Goal: Task Accomplishment & Management: Manage account settings

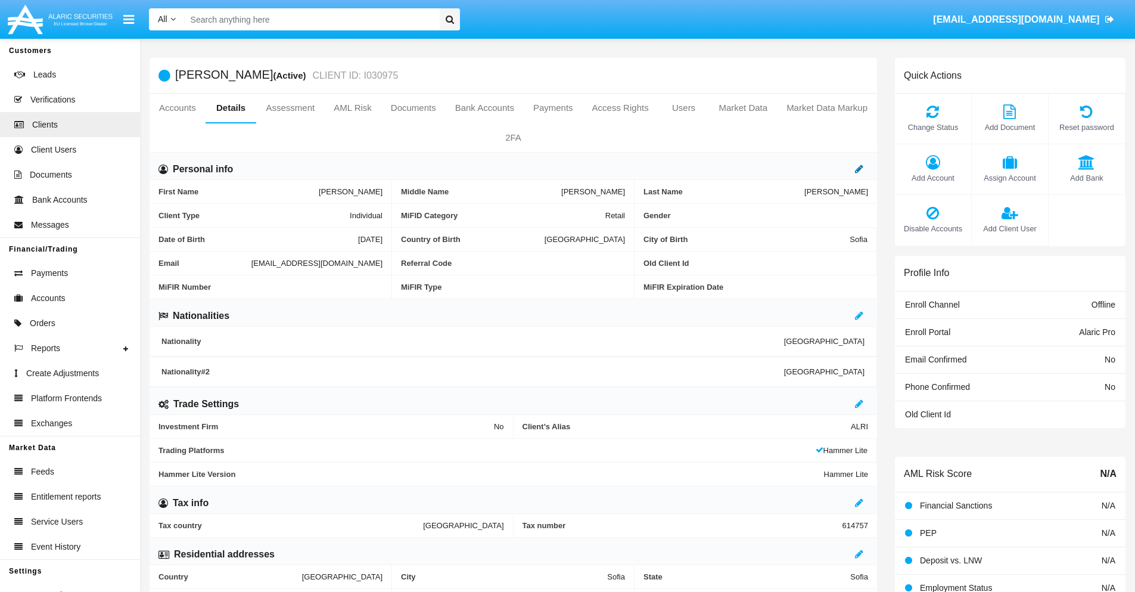
click at [859, 169] on icon at bounding box center [859, 169] width 8 height 10
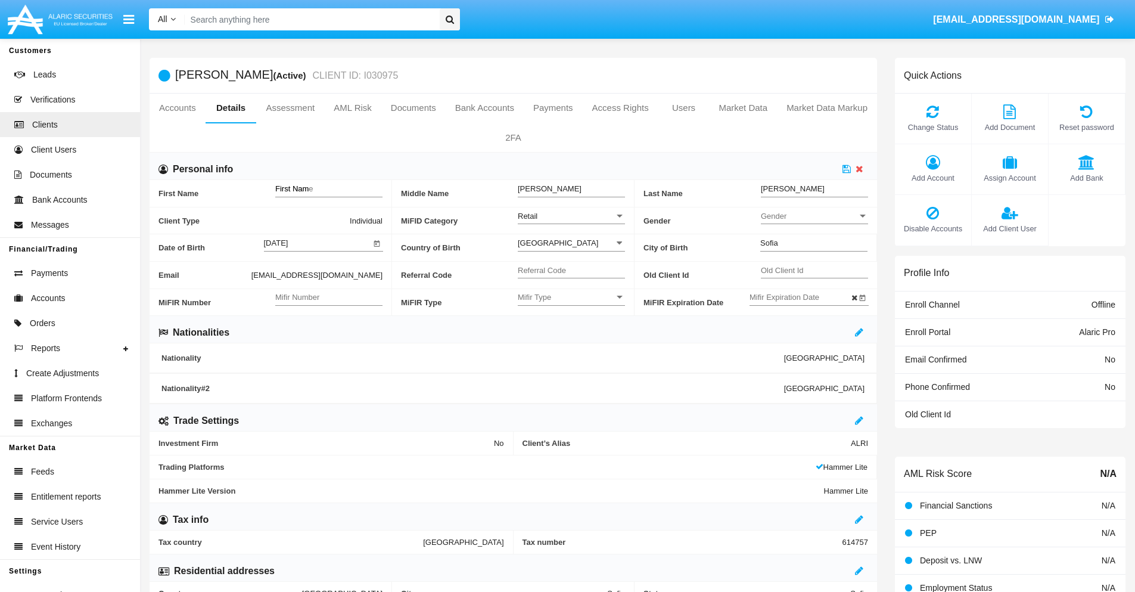
type input "First Name"
click at [847, 169] on icon at bounding box center [846, 169] width 8 height 10
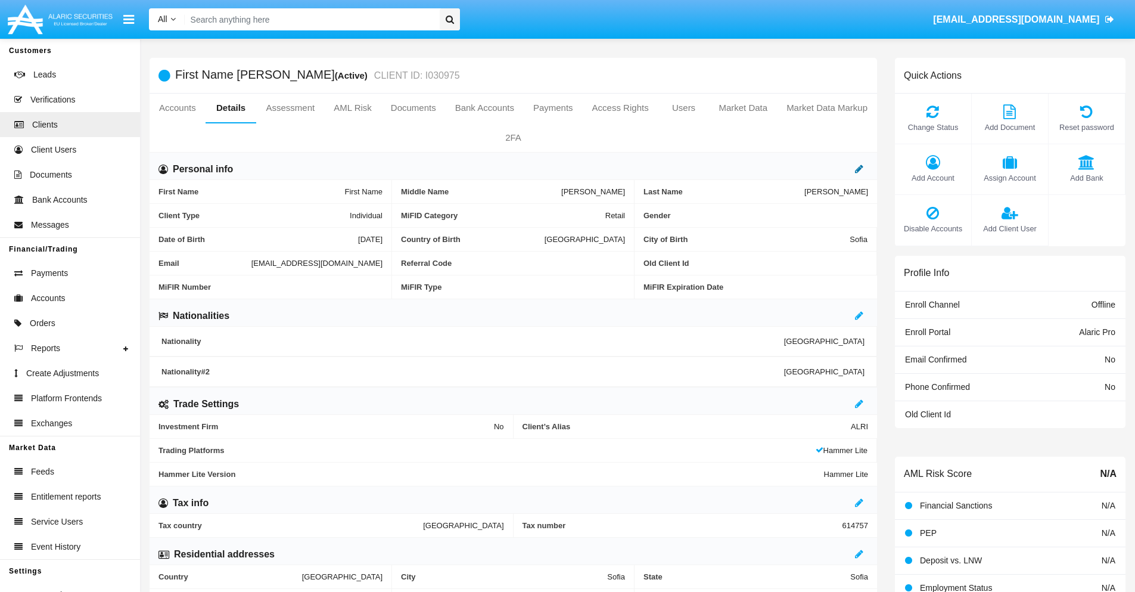
click at [859, 169] on icon at bounding box center [859, 169] width 8 height 10
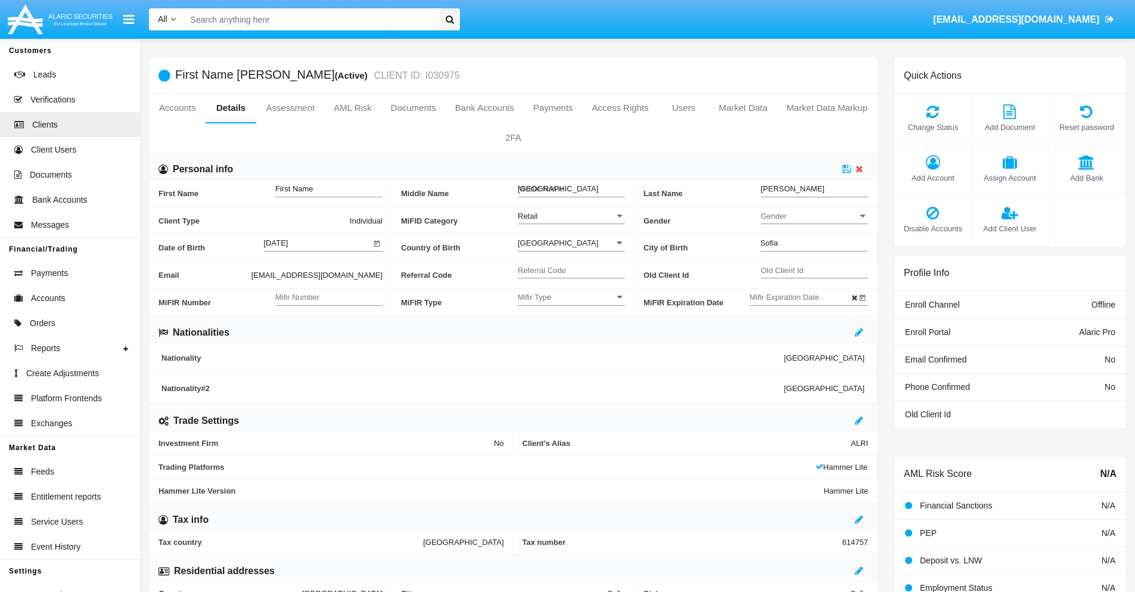
type input "Middle Name"
click at [847, 169] on icon at bounding box center [846, 169] width 8 height 10
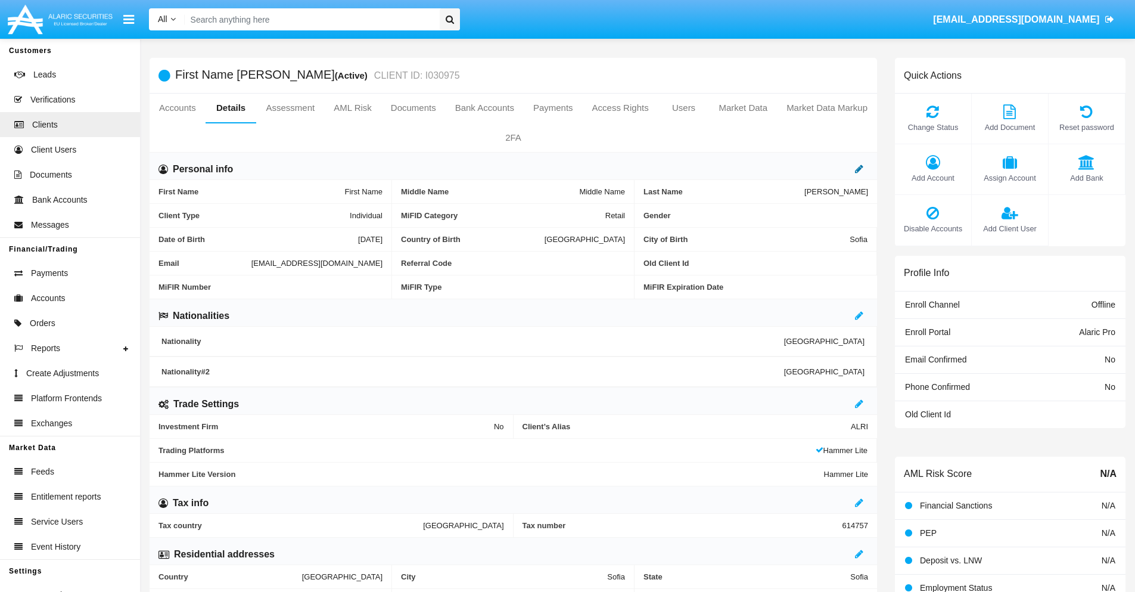
click at [859, 169] on icon at bounding box center [859, 169] width 8 height 10
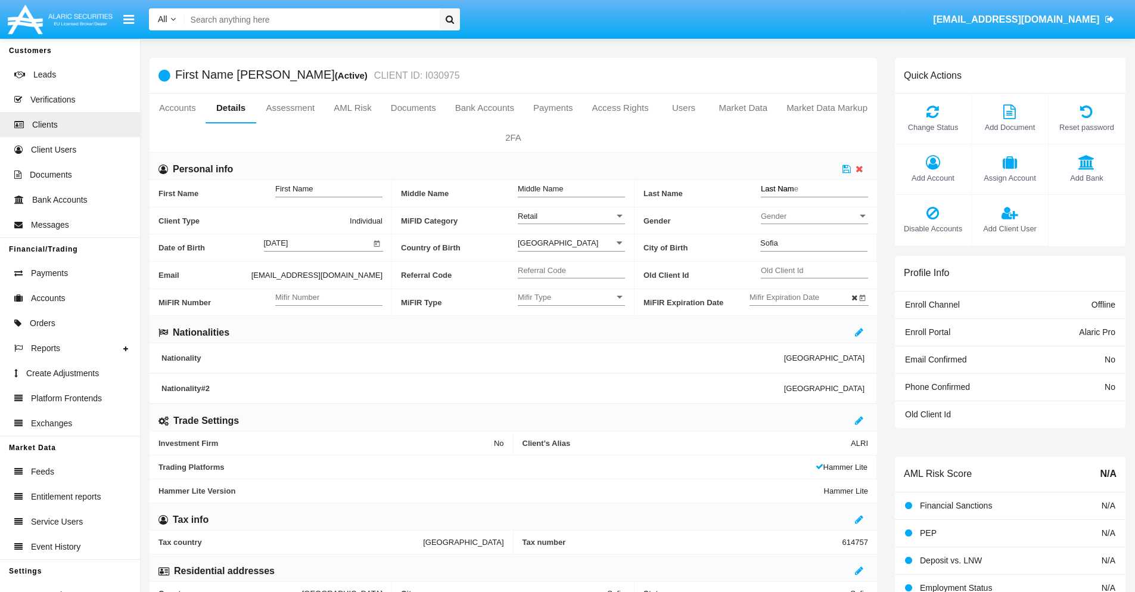
type input "Last Name"
click at [847, 169] on icon at bounding box center [846, 169] width 8 height 10
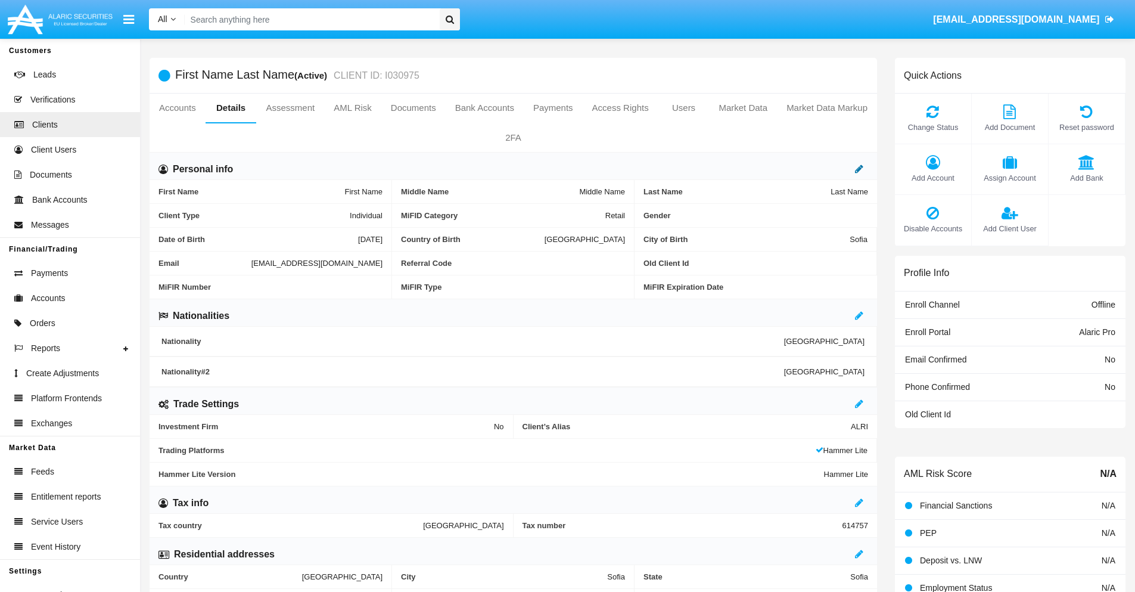
click at [859, 169] on icon at bounding box center [859, 169] width 8 height 10
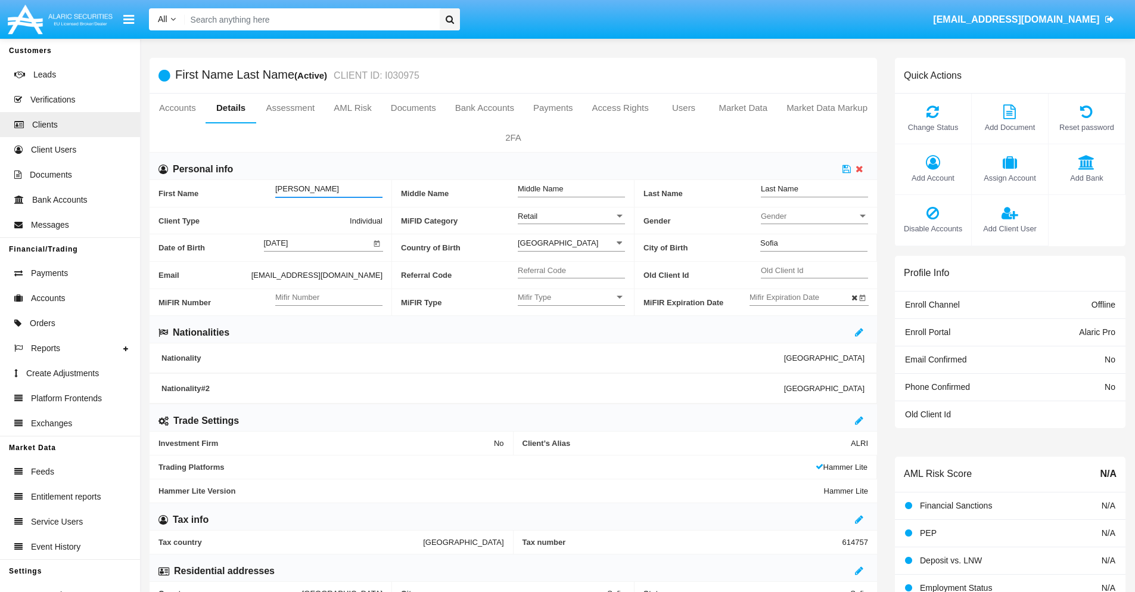
type input "[PERSON_NAME]"
type input "Gorczany"
click at [847, 169] on icon at bounding box center [846, 169] width 8 height 10
